Goal: Task Accomplishment & Management: Manage account settings

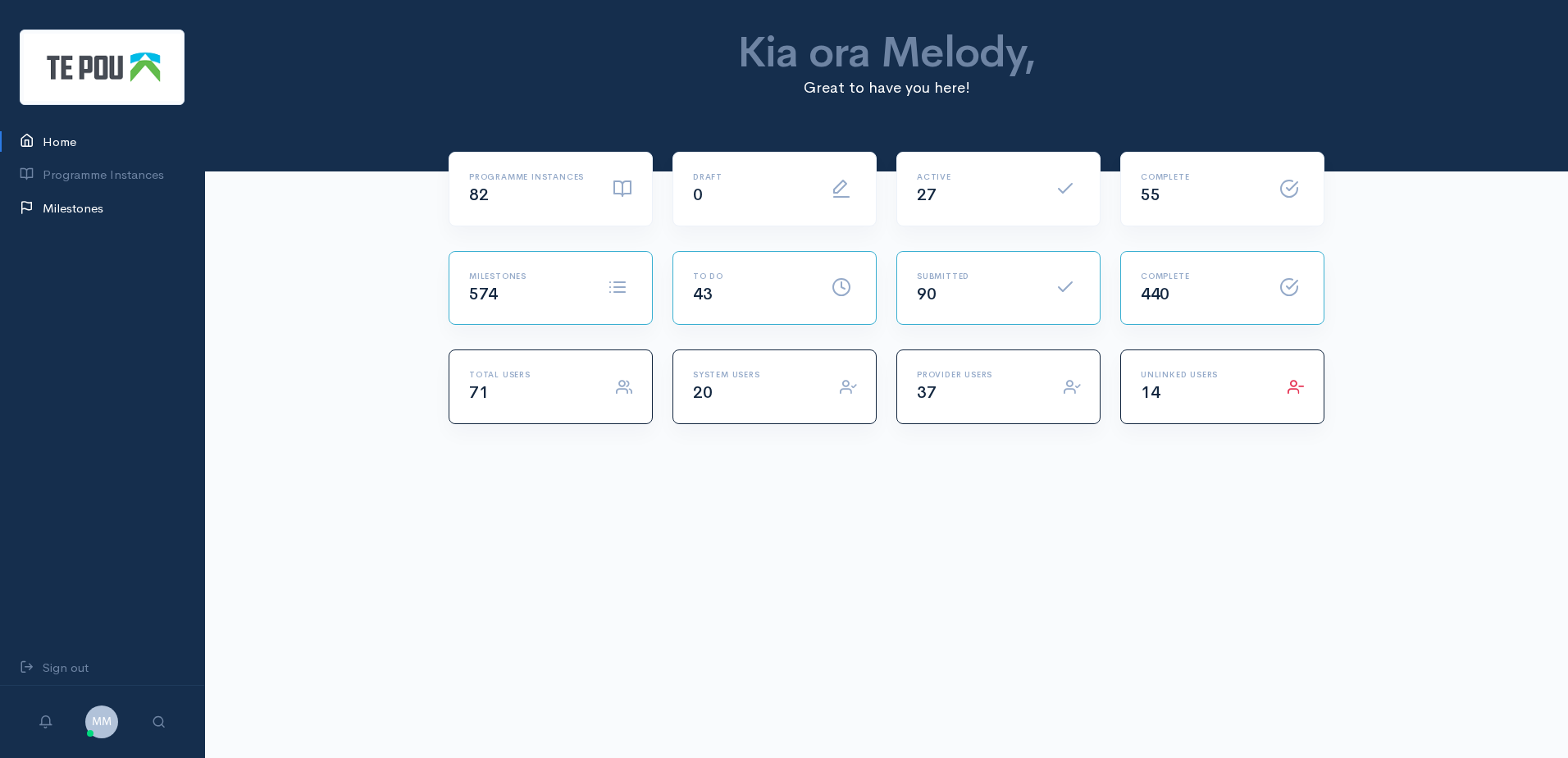
click at [69, 205] on link "Milestones" at bounding box center [102, 209] width 205 height 34
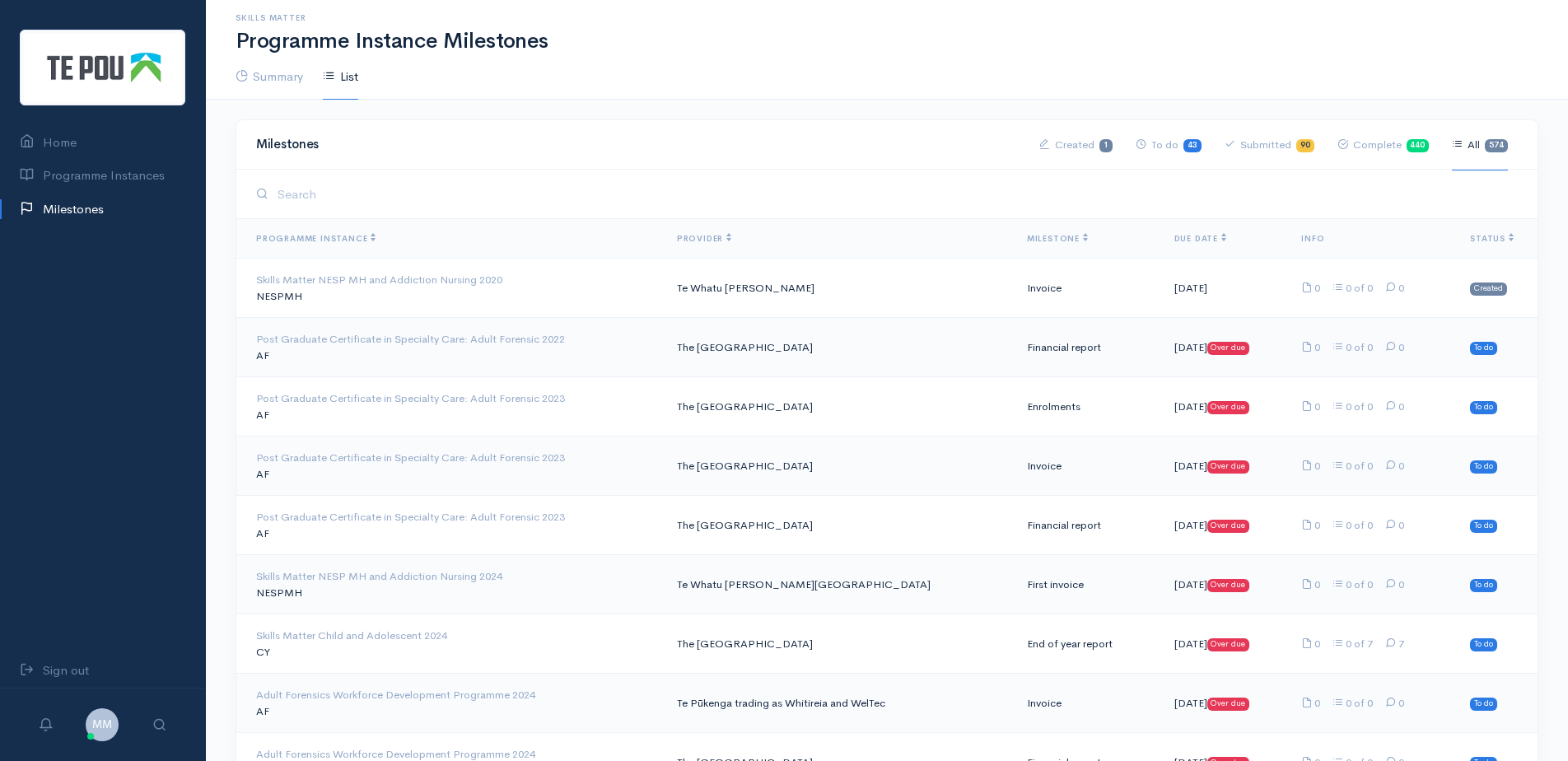
click at [1267, 136] on link "Submitted 90" at bounding box center [1270, 145] width 90 height 51
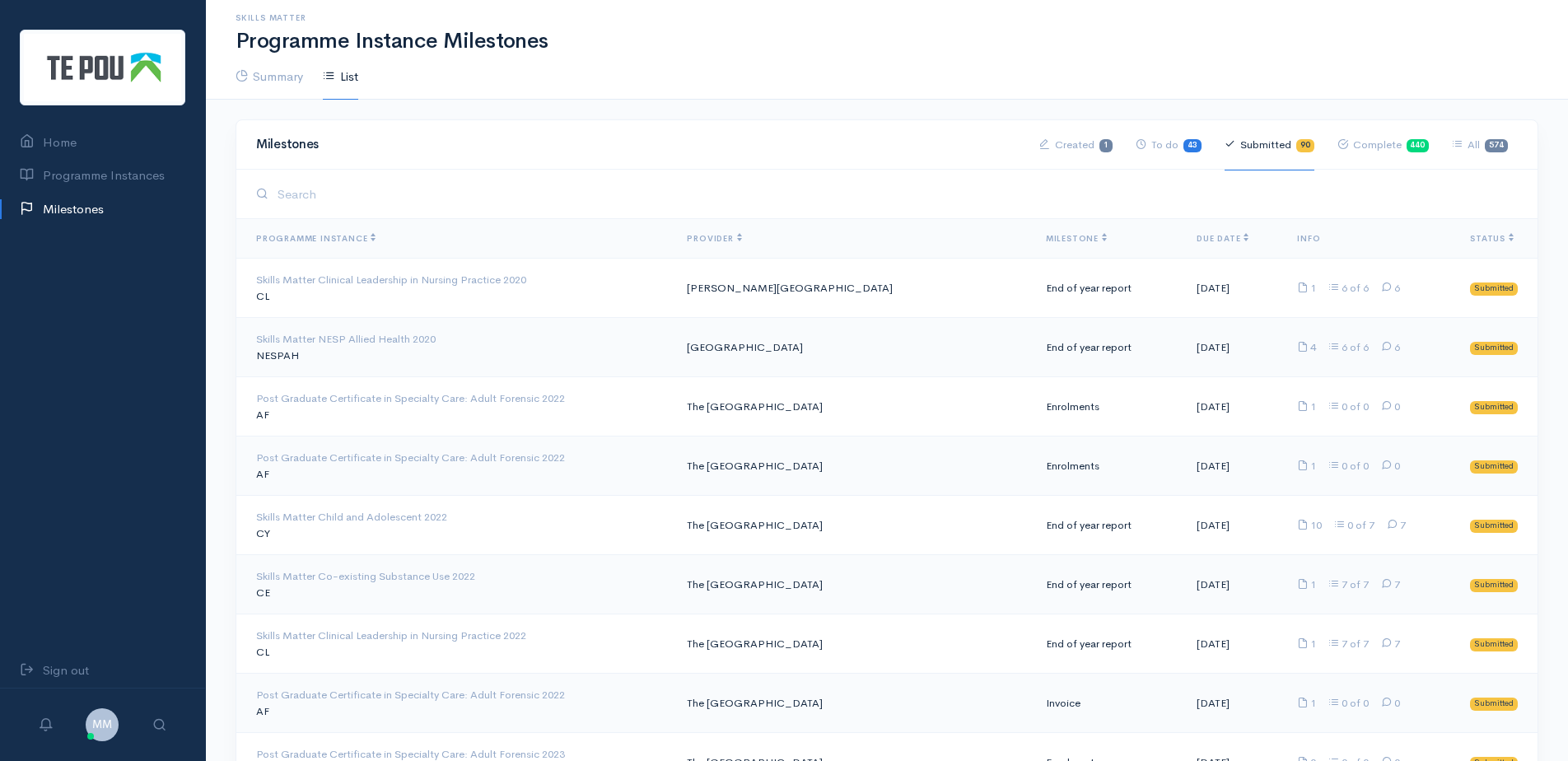
click at [1050, 238] on span "Milestone" at bounding box center [1076, 238] width 61 height 11
click at [793, 285] on td "Te Whatu Ora Waitematā" at bounding box center [852, 287] width 358 height 59
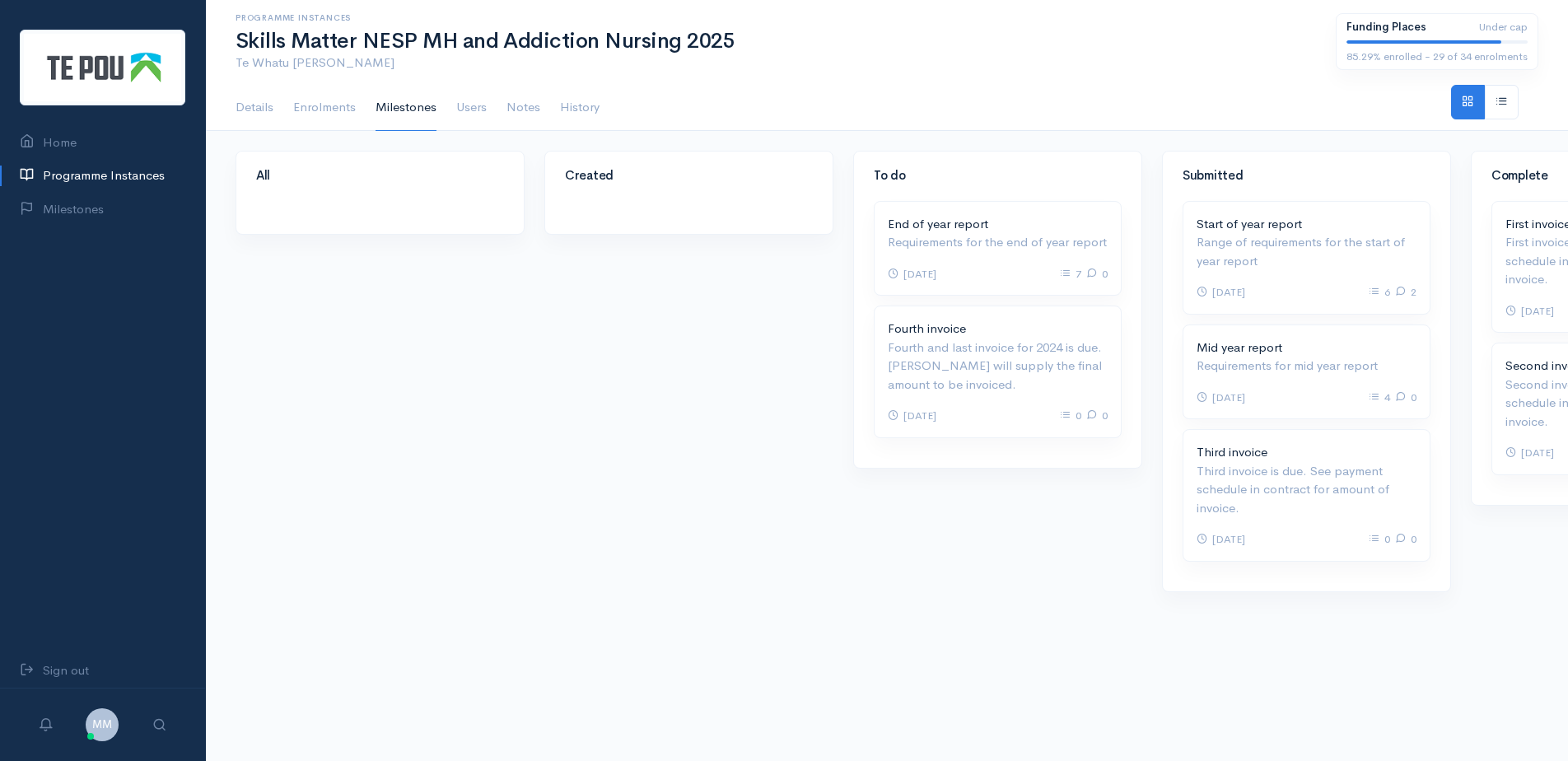
click at [1275, 468] on p "Third invoice is due. See payment schedule in contract for amount of invoice." at bounding box center [1307, 490] width 219 height 56
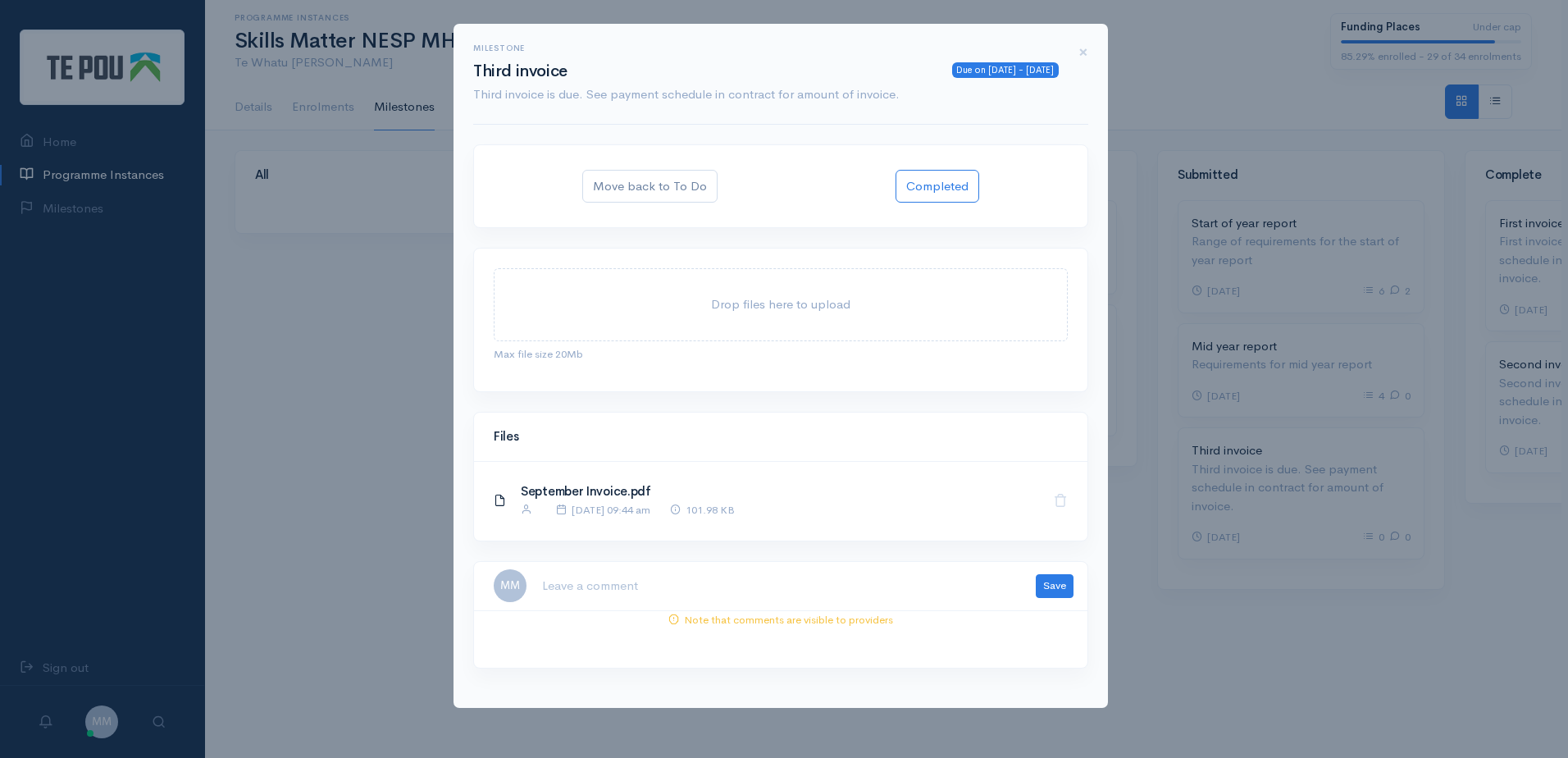
click at [581, 492] on link "September Invoice.pdf" at bounding box center [585, 491] width 130 height 16
